Goal: Information Seeking & Learning: Find specific page/section

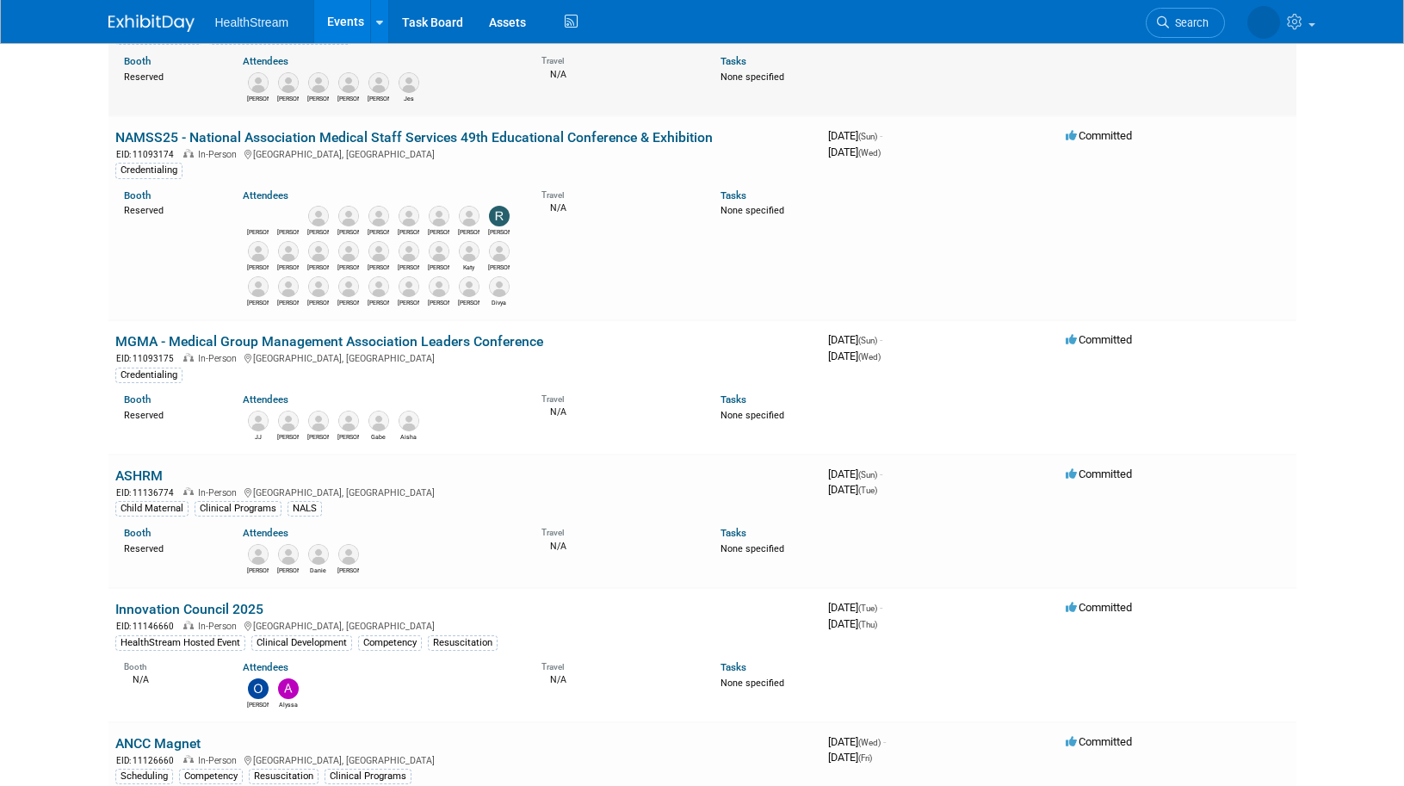
scroll to position [344, 0]
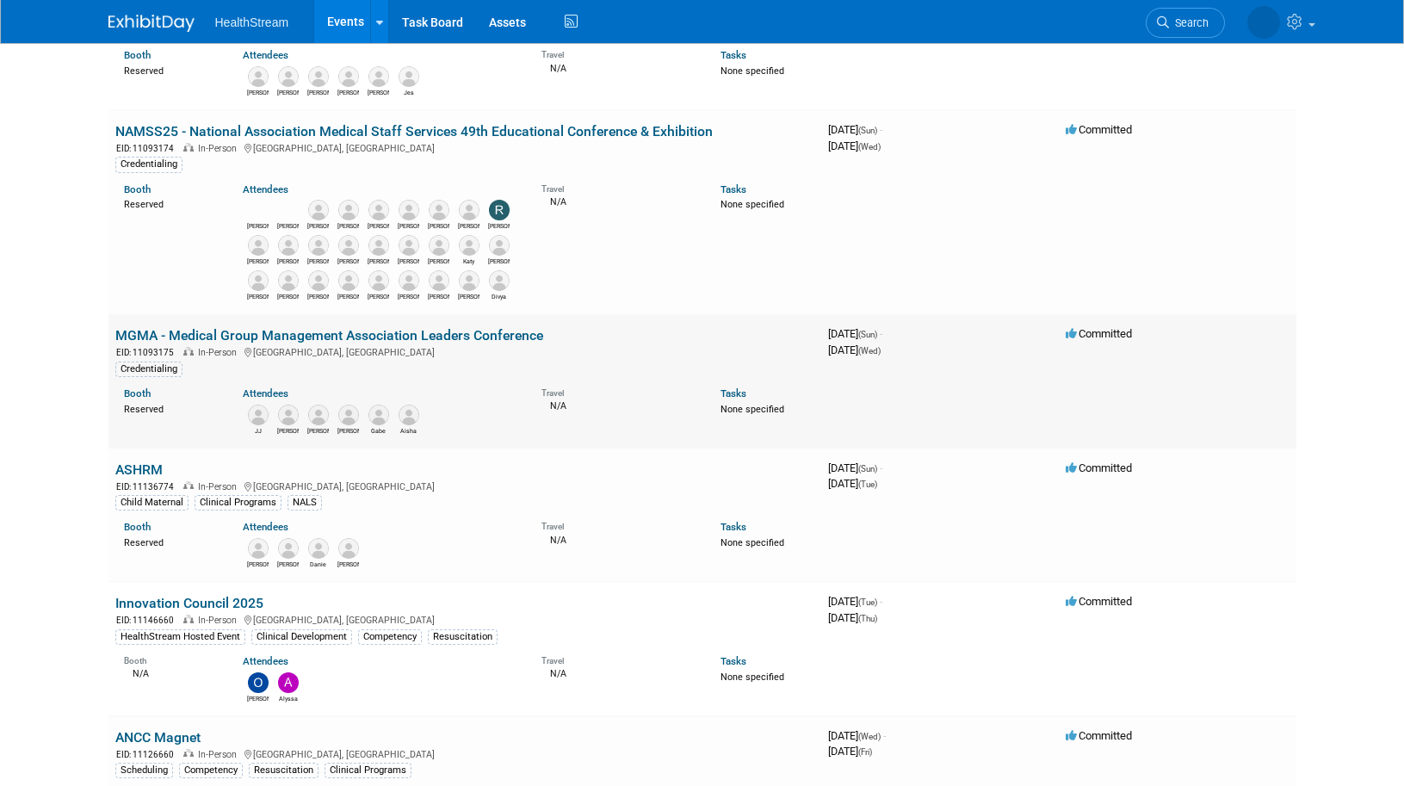
click at [265, 333] on link "MGMA - Medical Group Management Association Leaders Conference" at bounding box center [329, 335] width 428 height 16
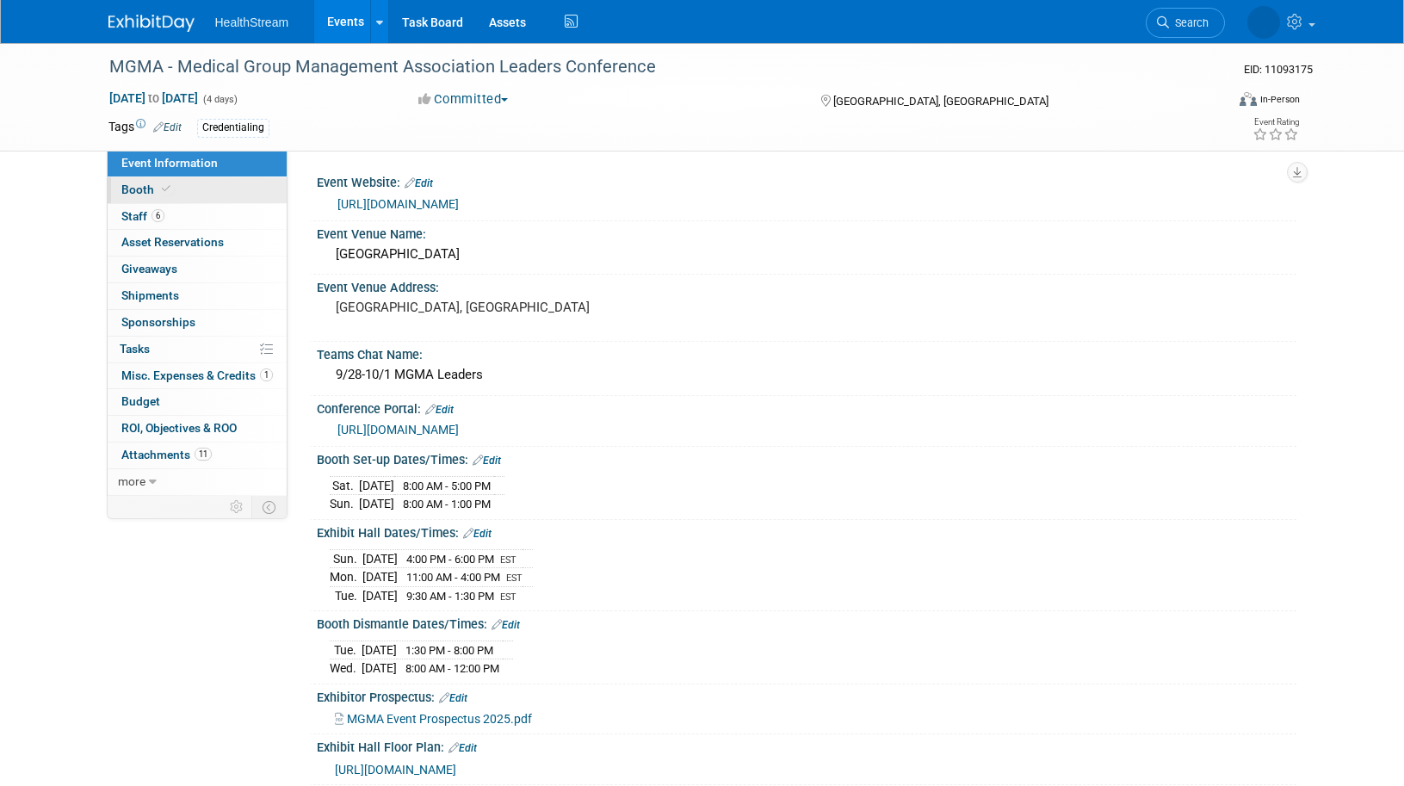
click at [126, 187] on span "Booth" at bounding box center [147, 190] width 53 height 14
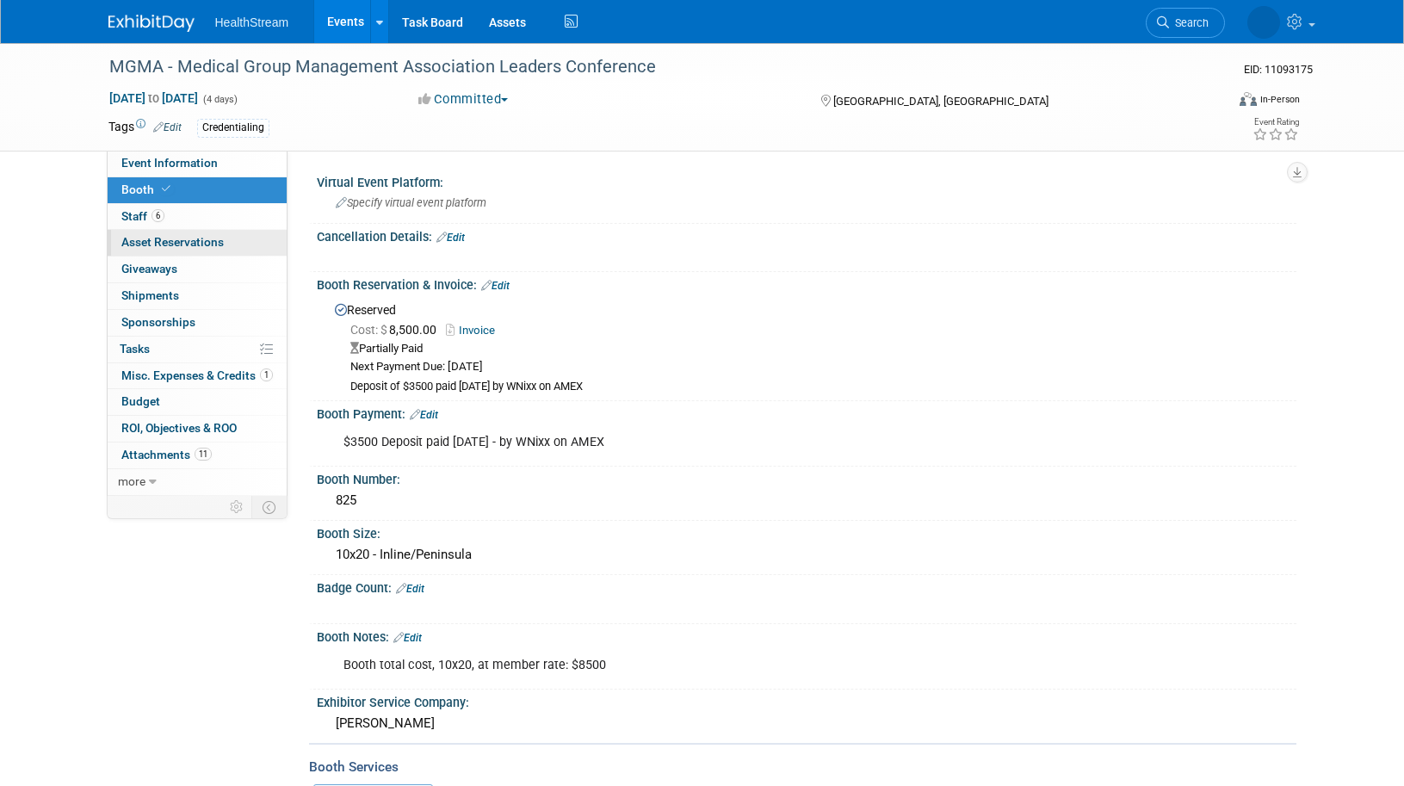
click at [165, 238] on span "Asset Reservations 0" at bounding box center [172, 242] width 102 height 14
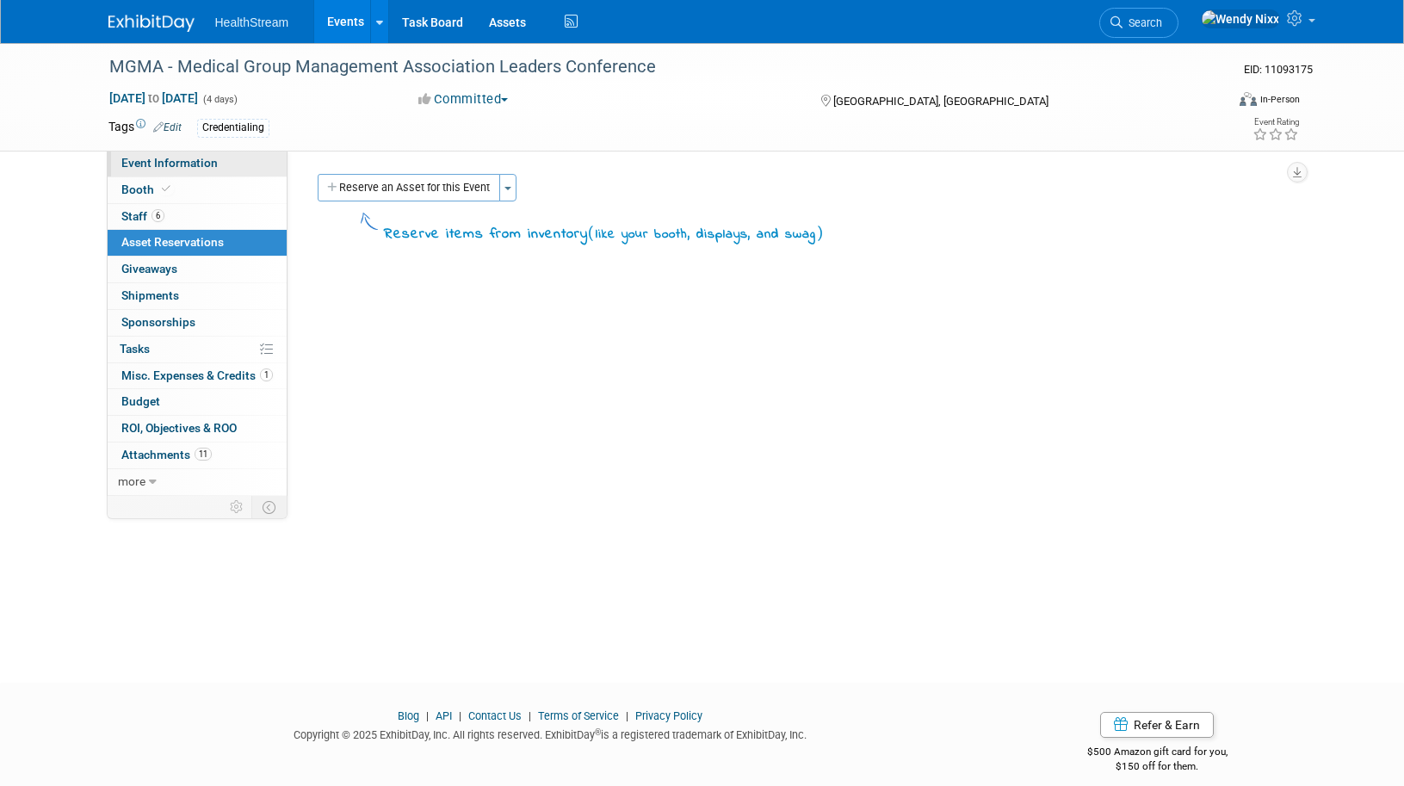
click at [168, 160] on span "Event Information" at bounding box center [169, 163] width 96 height 14
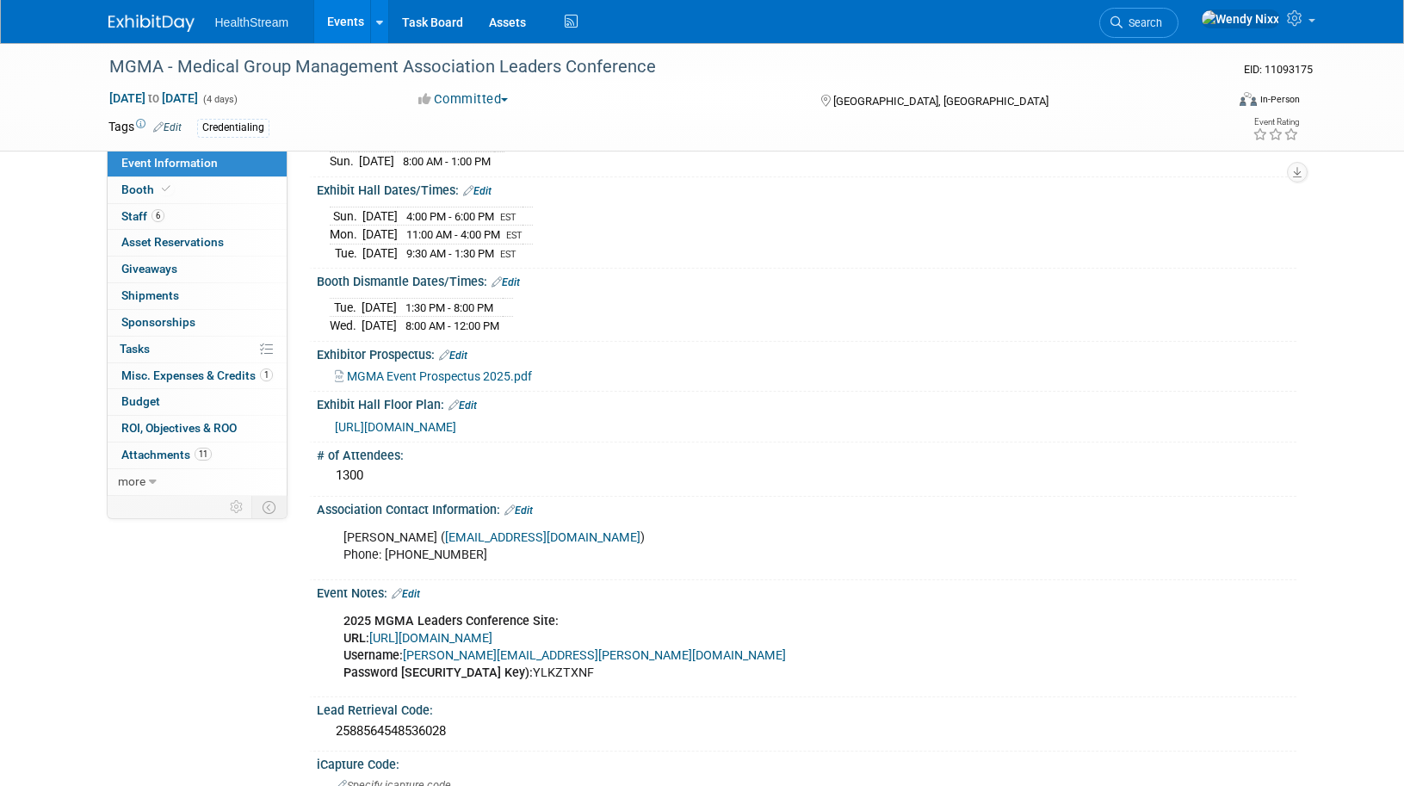
scroll to position [344, 0]
click at [492, 635] on link "[URL][DOMAIN_NAME]" at bounding box center [430, 636] width 123 height 15
